Goal: Communication & Community: Participate in discussion

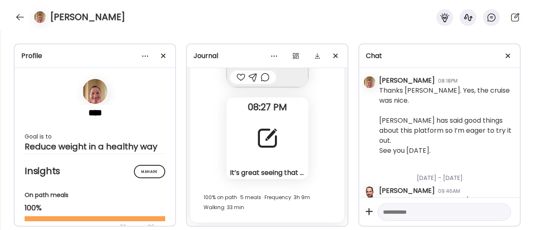
scroll to position [8348, 0]
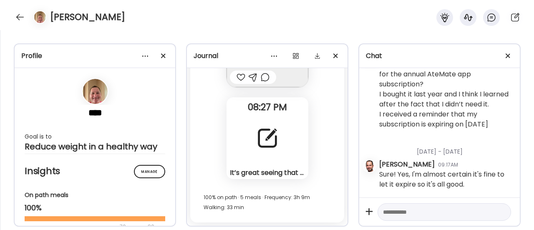
click at [273, 127] on div at bounding box center [267, 138] width 30 height 30
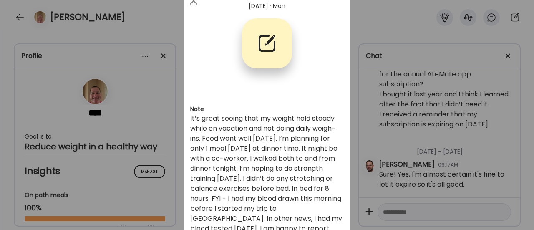
scroll to position [33, 0]
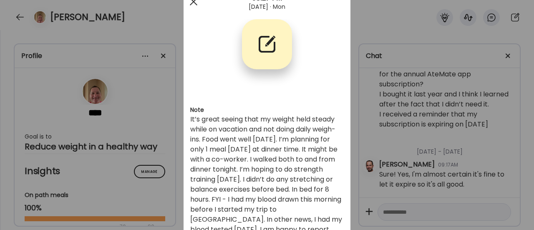
click at [188, 1] on div at bounding box center [193, 1] width 17 height 17
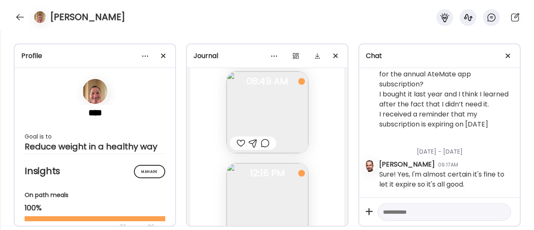
scroll to position [40133, 0]
click at [276, 116] on img at bounding box center [267, 113] width 82 height 82
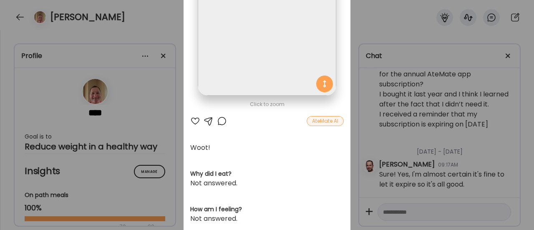
scroll to position [92, 0]
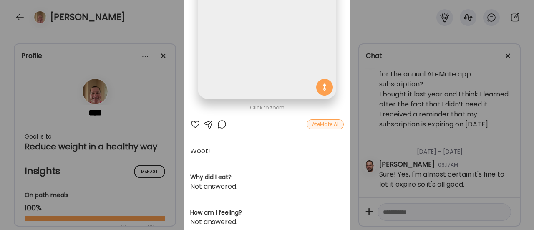
click at [217, 126] on div at bounding box center [222, 124] width 10 height 10
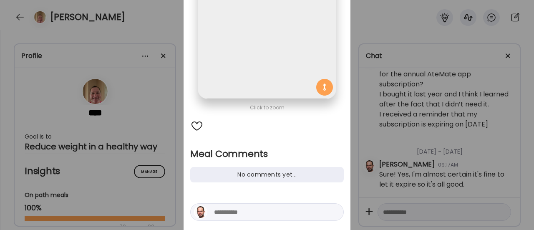
click at [214, 211] on textarea at bounding box center [270, 212] width 113 height 10
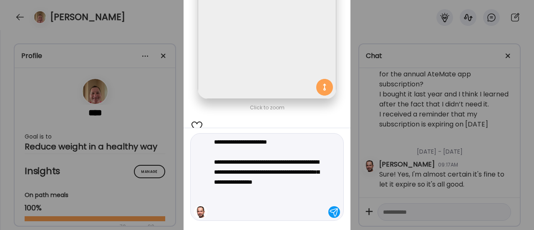
click at [289, 161] on textarea "**********" at bounding box center [270, 177] width 113 height 80
drag, startPoint x: 242, startPoint y: 190, endPoint x: 225, endPoint y: 190, distance: 17.5
click at [225, 190] on textarea "**********" at bounding box center [270, 177] width 113 height 80
click at [256, 191] on textarea "**********" at bounding box center [270, 177] width 113 height 80
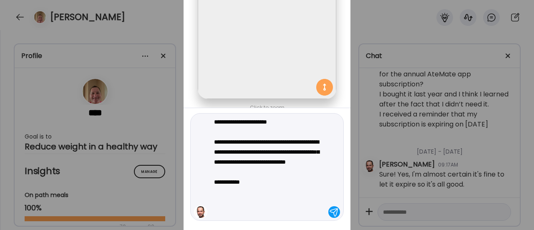
type textarea "**********"
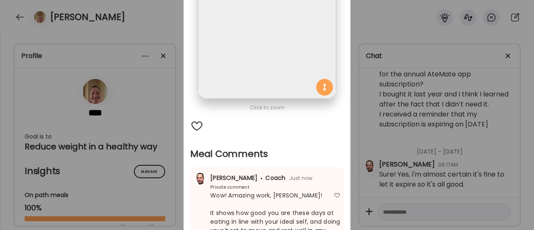
click at [170, 151] on div "Ate Coach Dashboard Wahoo! It’s official Take a moment to set up your Coach Pro…" at bounding box center [267, 115] width 534 height 230
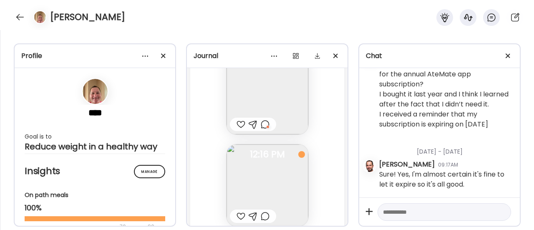
scroll to position [40252, 0]
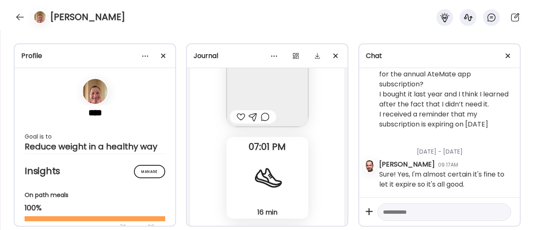
click at [238, 122] on div at bounding box center [240, 117] width 9 height 10
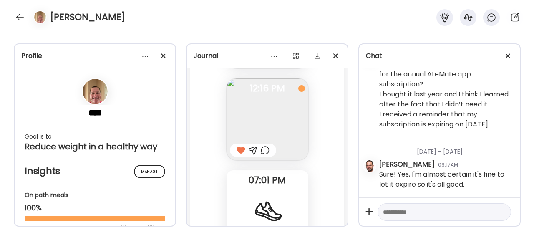
scroll to position [40217, 0]
click at [261, 156] on div at bounding box center [265, 151] width 9 height 10
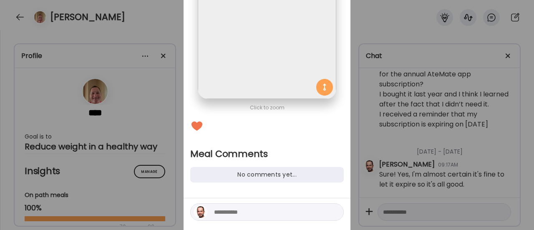
click at [227, 211] on textarea at bounding box center [270, 212] width 113 height 10
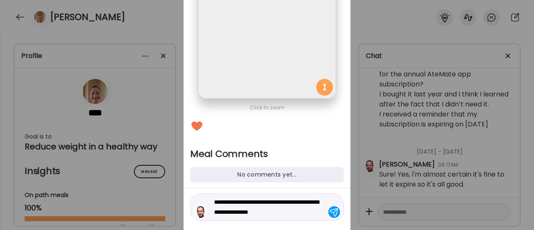
type textarea "**********"
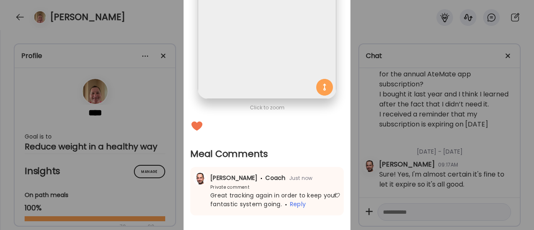
click at [179, 176] on div "Ate Coach Dashboard Wahoo! It’s official Take a moment to set up your Coach Pro…" at bounding box center [267, 115] width 534 height 230
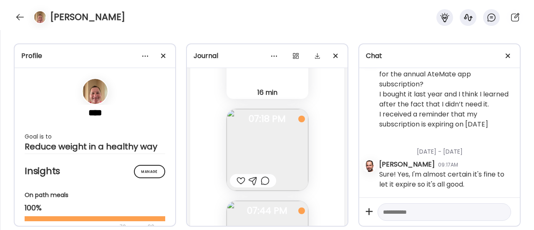
scroll to position [40373, 0]
click at [247, 157] on img at bounding box center [267, 148] width 82 height 82
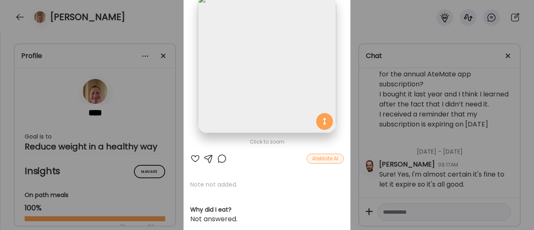
scroll to position [63, 0]
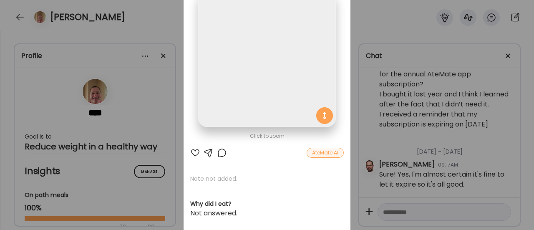
click at [217, 154] on div at bounding box center [222, 153] width 10 height 10
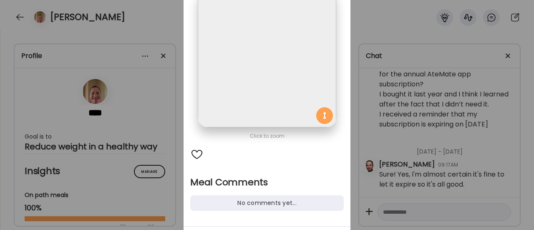
scroll to position [114, 0]
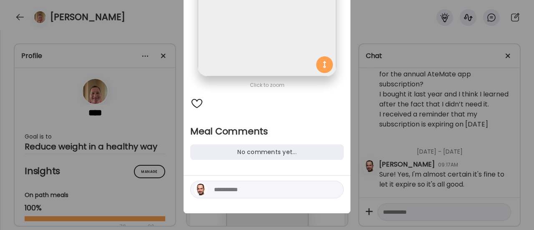
click at [246, 191] on textarea at bounding box center [270, 189] width 113 height 10
type textarea "**********"
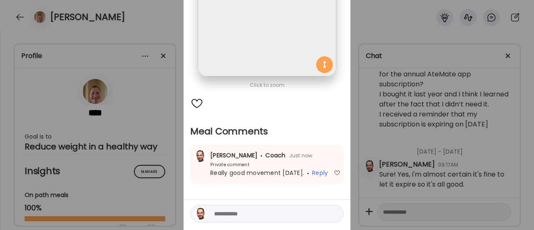
click at [173, 168] on div "Ate Coach Dashboard Wahoo! It’s official Take a moment to set up your Coach Pro…" at bounding box center [267, 115] width 534 height 230
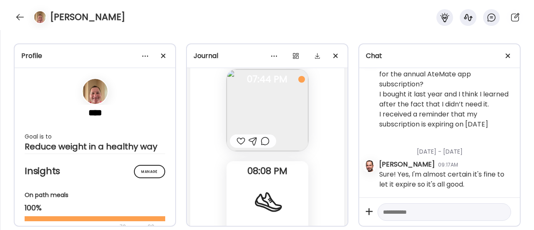
scroll to position [40505, 0]
click at [238, 144] on div at bounding box center [240, 139] width 9 height 10
click at [261, 144] on div at bounding box center [265, 139] width 9 height 10
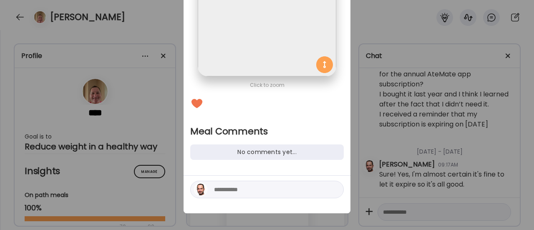
click at [227, 194] on div at bounding box center [266, 189] width 153 height 18
click at [233, 191] on textarea at bounding box center [270, 189] width 113 height 10
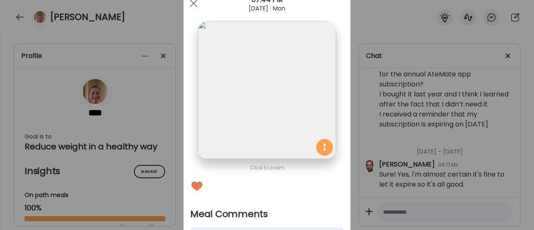
scroll to position [118, 0]
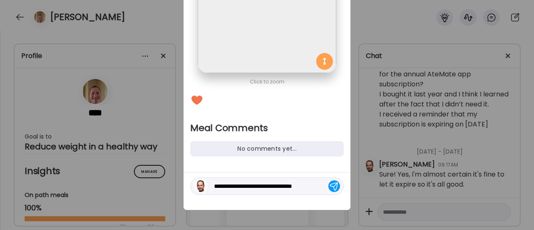
type textarea "**********"
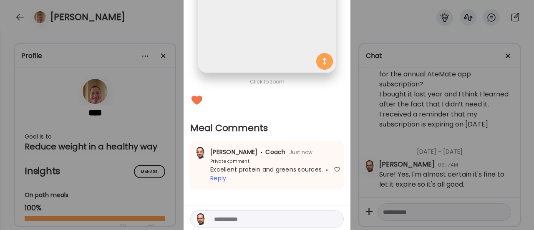
click at [168, 193] on div "Ate Coach Dashboard Wahoo! It’s official Take a moment to set up your Coach Pro…" at bounding box center [267, 115] width 534 height 230
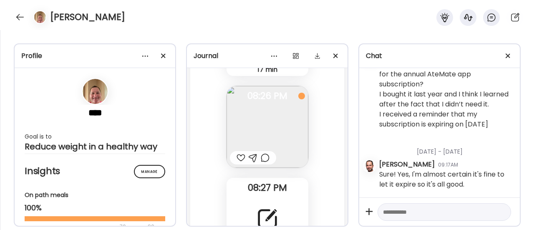
scroll to position [40669, 0]
click at [263, 163] on div at bounding box center [265, 158] width 9 height 10
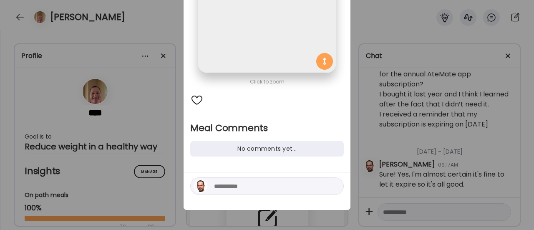
click at [235, 188] on textarea at bounding box center [270, 186] width 113 height 10
type textarea "**********"
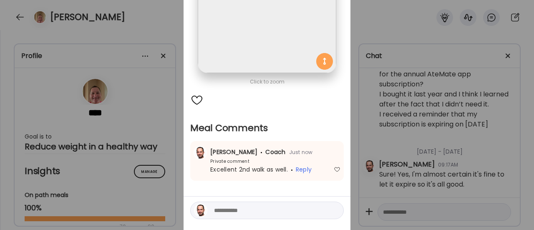
click at [160, 176] on div "Ate Coach Dashboard Wahoo! It’s official Take a moment to set up your Coach Pro…" at bounding box center [267, 115] width 534 height 230
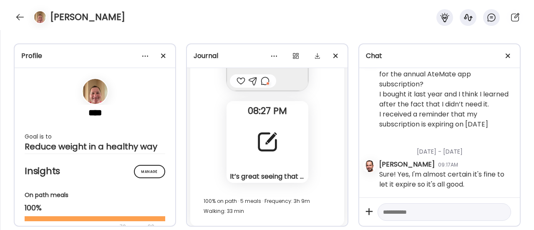
scroll to position [40747, 0]
click at [258, 155] on div at bounding box center [267, 141] width 30 height 30
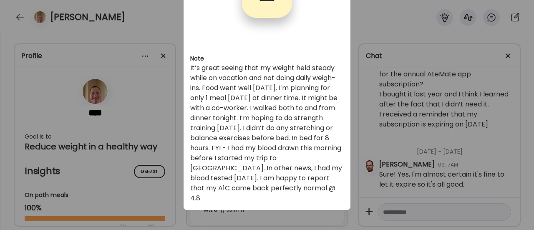
scroll to position [84, 0]
click at [158, 162] on div "Ate Coach Dashboard Wahoo! It’s official Take a moment to set up your Coach Pro…" at bounding box center [267, 115] width 534 height 230
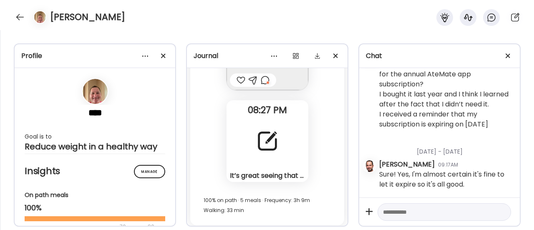
click at [262, 85] on div at bounding box center [265, 80] width 9 height 10
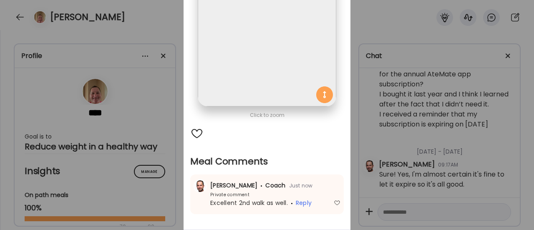
click at [214, 206] on span "Excellent 2nd walk as well." at bounding box center [249, 202] width 78 height 8
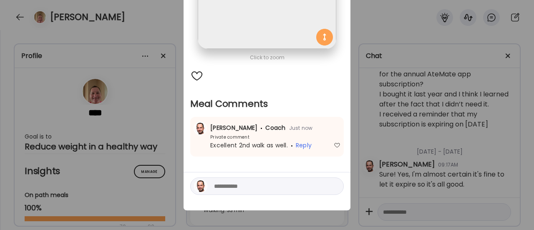
click at [233, 190] on textarea at bounding box center [270, 186] width 113 height 10
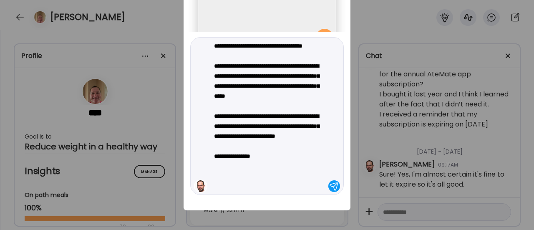
click at [291, 133] on textarea "**********" at bounding box center [270, 116] width 113 height 150
type textarea "**********"
click at [331, 188] on div at bounding box center [334, 186] width 12 height 12
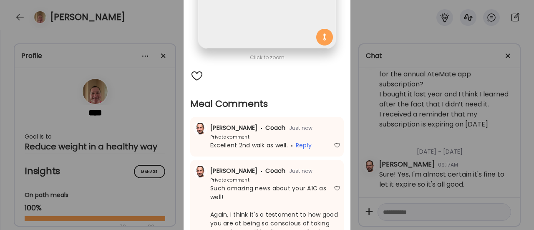
click at [143, 137] on div "Ate Coach Dashboard Wahoo! It’s official Take a moment to set up your Coach Pro…" at bounding box center [267, 115] width 534 height 230
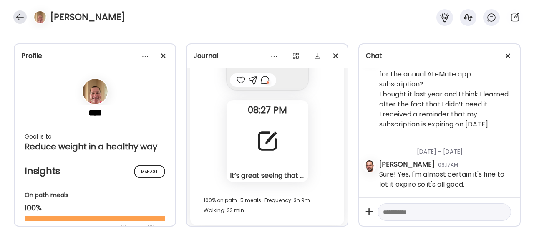
click at [18, 16] on div at bounding box center [19, 16] width 13 height 13
